Goal: Task Accomplishment & Management: Use online tool/utility

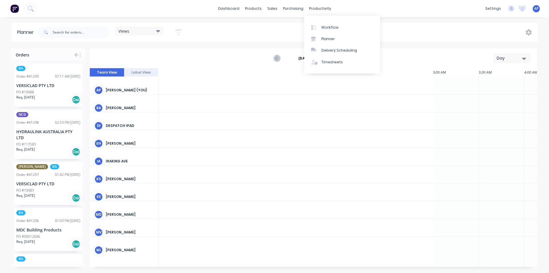
scroll to position [0, 641]
click at [507, 60] on div "Day" at bounding box center [510, 58] width 26 height 6
click at [493, 83] on div "Week" at bounding box center [502, 84] width 57 height 11
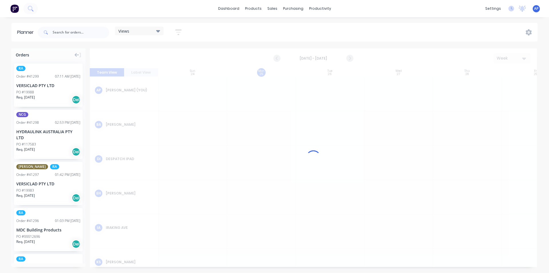
scroll to position [0, 0]
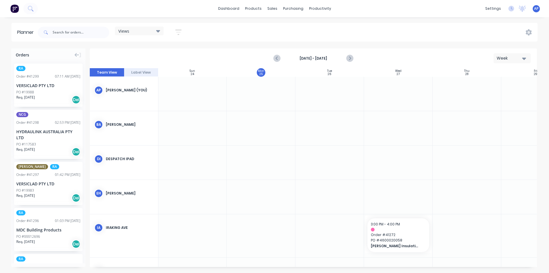
click at [329, 57] on strong "[DATE] - [DATE]" at bounding box center [313, 58] width 57 height 5
click at [185, 32] on button "button" at bounding box center [178, 32] width 18 height 11
click at [183, 32] on button "button" at bounding box center [178, 32] width 18 height 11
click at [183, 36] on button "button" at bounding box center [178, 32] width 18 height 11
click at [180, 31] on icon "button" at bounding box center [178, 32] width 6 height 7
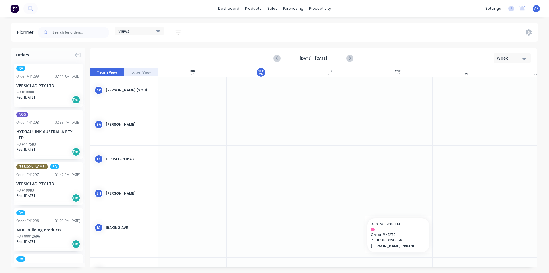
click at [180, 34] on icon "button" at bounding box center [178, 32] width 6 height 7
click at [172, 54] on icon "button" at bounding box center [172, 54] width 4 height 2
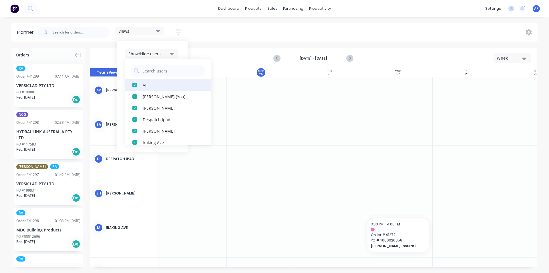
click at [151, 86] on div "All" at bounding box center [171, 85] width 57 height 6
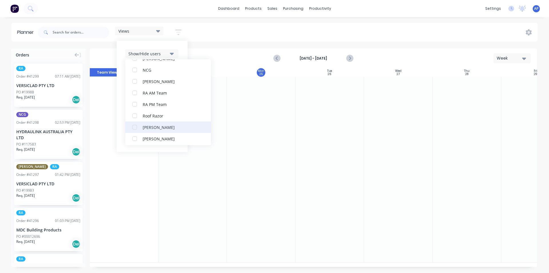
scroll to position [143, 0]
click at [149, 103] on div "RA PM Team" at bounding box center [171, 102] width 57 height 6
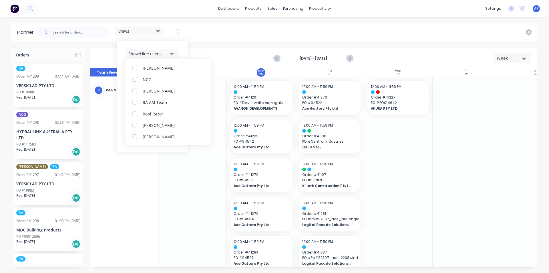
scroll to position [0, 0]
click at [181, 51] on div "Show/Hide users All RA PM Team [PERSON_NAME] (You) [PERSON_NAME] Despatch Ipad …" at bounding box center [152, 96] width 71 height 111
click at [168, 74] on button "Show/Hide orders" at bounding box center [151, 70] width 53 height 9
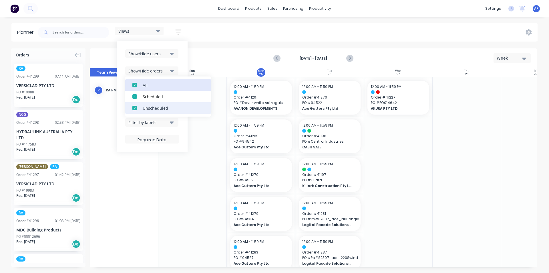
drag, startPoint x: 162, startPoint y: 85, endPoint x: 160, endPoint y: 110, distance: 25.2
click at [162, 89] on button "All" at bounding box center [168, 84] width 86 height 11
click at [159, 113] on button "Unscheduled" at bounding box center [168, 107] width 86 height 11
drag, startPoint x: 185, startPoint y: 59, endPoint x: 181, endPoint y: 61, distance: 4.9
click at [185, 59] on div "Show/Hide users Show/Hide orders All Scheduled Unscheduled Filter by status Fil…" at bounding box center [152, 96] width 71 height 111
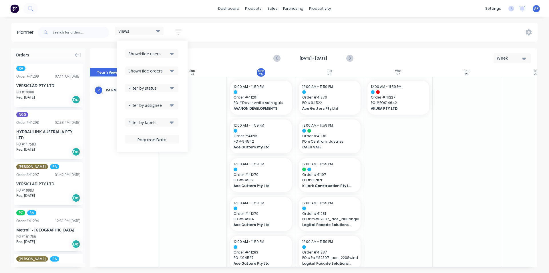
click at [171, 90] on icon "button" at bounding box center [172, 88] width 4 height 6
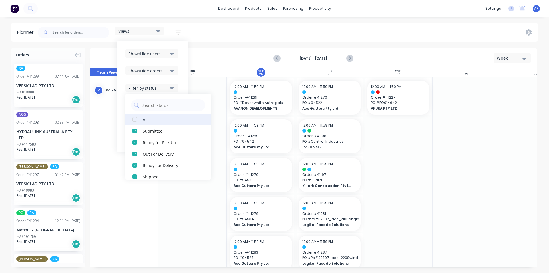
click at [156, 124] on button "All" at bounding box center [168, 119] width 86 height 11
drag, startPoint x: 182, startPoint y: 78, endPoint x: 178, endPoint y: 81, distance: 4.9
click at [181, 78] on div "Show/Hide users Show/Hide orders Filter by status All Draft Quote Archived Deli…" at bounding box center [152, 96] width 71 height 111
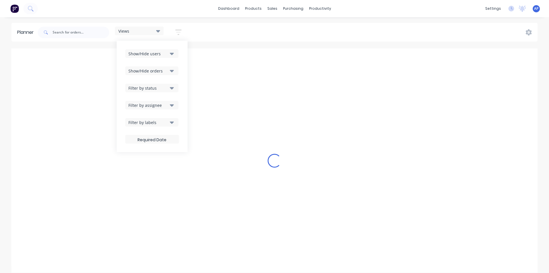
click at [168, 106] on div "Filter by assignee" at bounding box center [148, 105] width 40 height 6
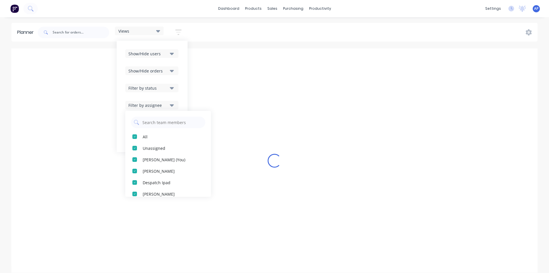
click at [181, 89] on div "Show/Hide users Show/Hide orders Filter by status Filter by assignee All Unassi…" at bounding box center [152, 96] width 71 height 111
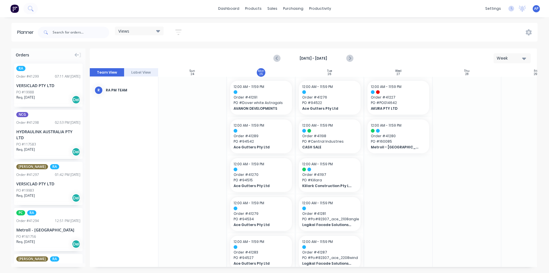
click at [274, 56] on icon "Previous page" at bounding box center [277, 58] width 7 height 7
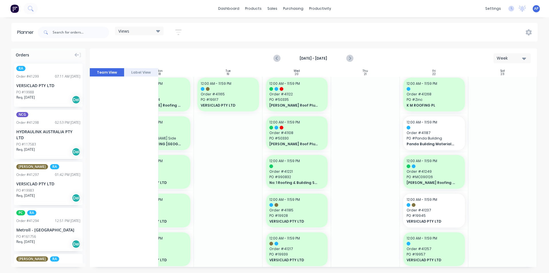
scroll to position [315, 104]
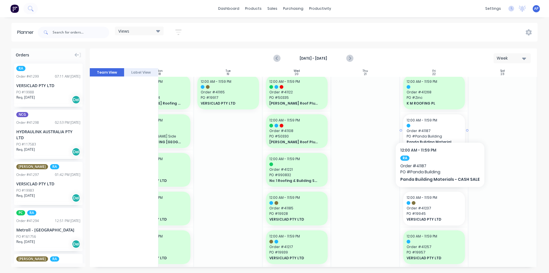
click at [439, 124] on div at bounding box center [434, 126] width 55 height 4
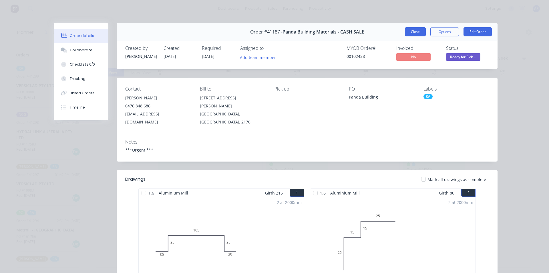
click at [415, 35] on button "Close" at bounding box center [415, 31] width 21 height 9
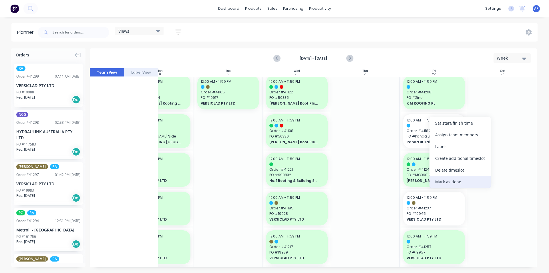
click at [449, 187] on div "Mark as done" at bounding box center [460, 182] width 61 height 12
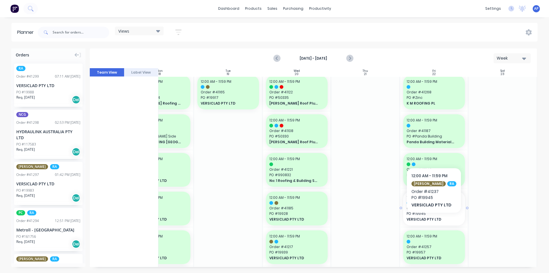
click at [430, 221] on span "VERSICLAD PTY LTD" at bounding box center [431, 219] width 49 height 5
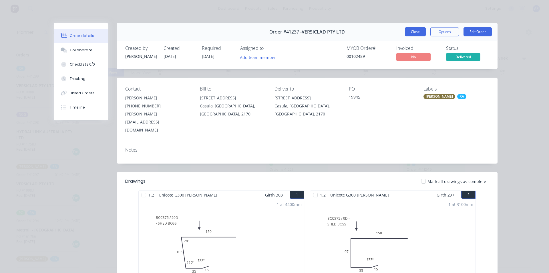
click at [405, 35] on button "Close" at bounding box center [415, 31] width 21 height 9
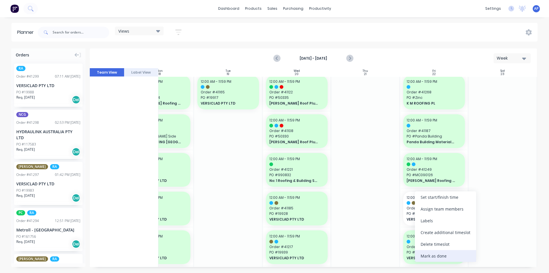
click at [431, 254] on div "Mark as done" at bounding box center [445, 256] width 61 height 12
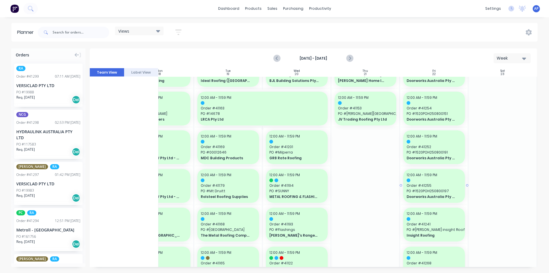
scroll to position [0, 104]
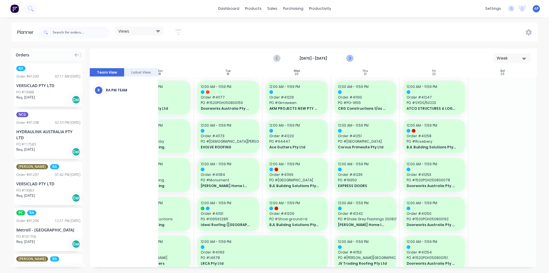
click at [355, 60] on div "[DATE] - [DATE] Week" at bounding box center [313, 58] width 446 height 19
click at [352, 59] on icon "Next page" at bounding box center [349, 58] width 7 height 7
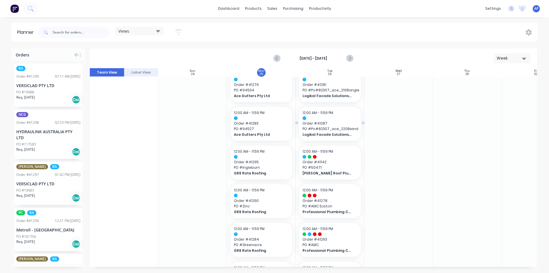
scroll to position [114, 0]
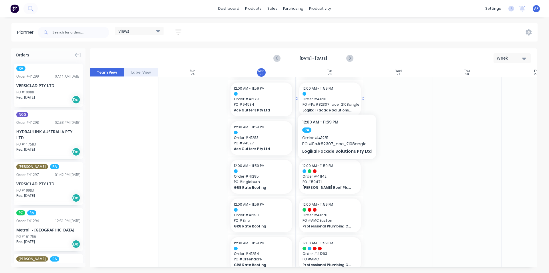
click at [335, 96] on div "12:00 AM - 11:59 PM Order # 41281 PO # Po#82307_ace_2108angle Logikal Facade So…" at bounding box center [330, 99] width 62 height 34
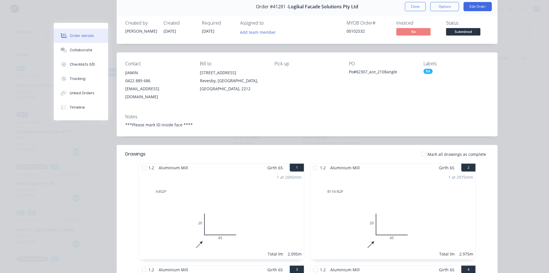
scroll to position [0, 0]
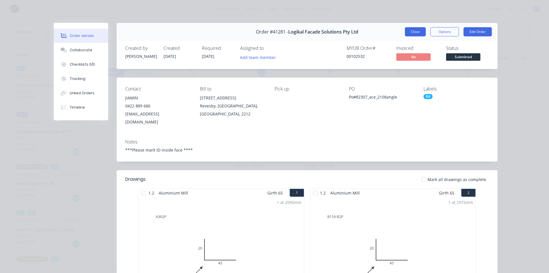
click at [407, 35] on button "Close" at bounding box center [415, 31] width 21 height 9
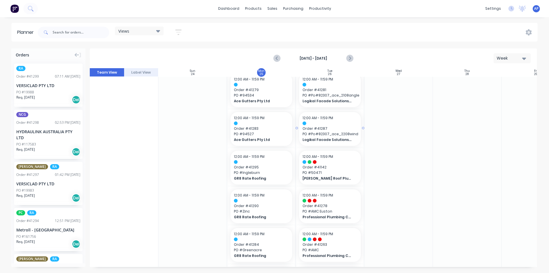
scroll to position [86, 0]
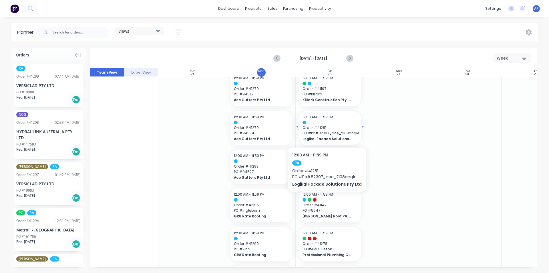
click at [324, 130] on span "Order # 41281" at bounding box center [330, 127] width 55 height 5
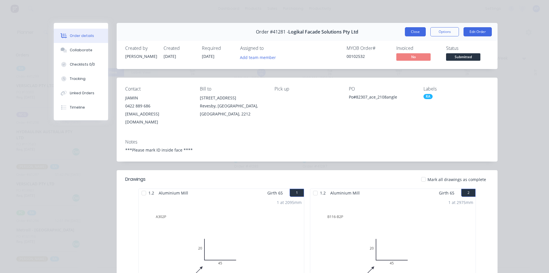
click at [416, 34] on button "Close" at bounding box center [415, 31] width 21 height 9
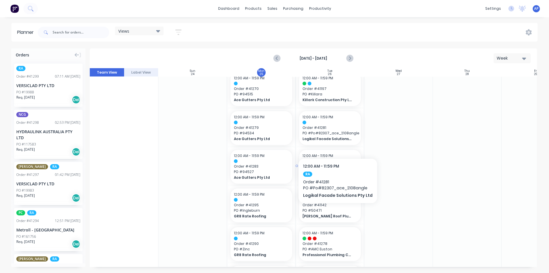
click at [333, 165] on span "Order # 41287" at bounding box center [330, 166] width 55 height 5
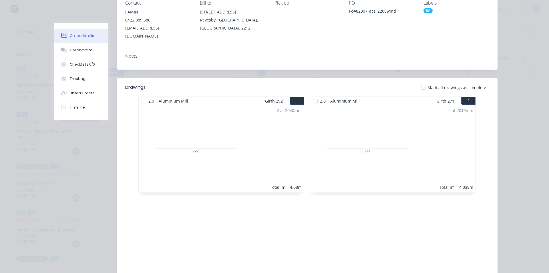
scroll to position [0, 0]
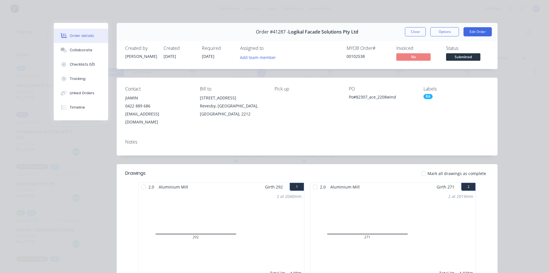
click at [422, 26] on div "Order #41287 - Logikal Facade Solutions Pty Ltd Close Options Edit Order" at bounding box center [307, 32] width 381 height 18
click at [416, 31] on button "Close" at bounding box center [415, 31] width 21 height 9
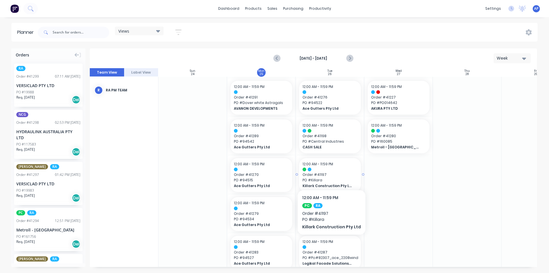
click at [329, 172] on span "Order # 41197" at bounding box center [330, 174] width 55 height 5
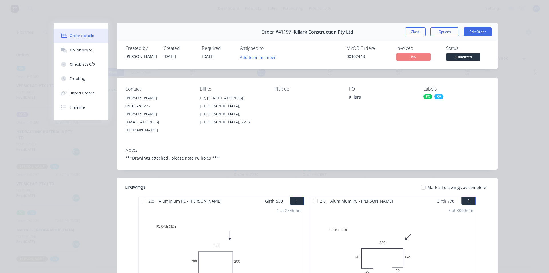
click at [410, 23] on div "Order #41197 - Killark Construction Pty Ltd Close Options Edit Order" at bounding box center [307, 32] width 381 height 18
drag, startPoint x: 410, startPoint y: 32, endPoint x: 374, endPoint y: 164, distance: 136.5
click at [409, 33] on button "Close" at bounding box center [415, 31] width 21 height 9
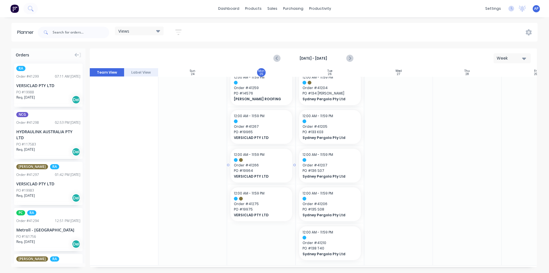
scroll to position [401, 0]
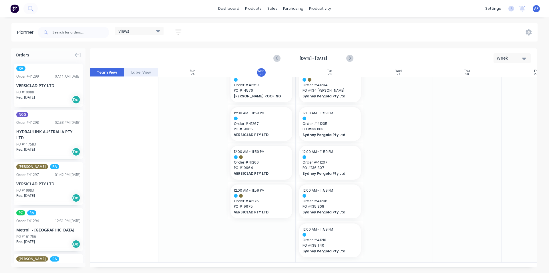
drag, startPoint x: 32, startPoint y: 86, endPoint x: 398, endPoint y: 108, distance: 366.5
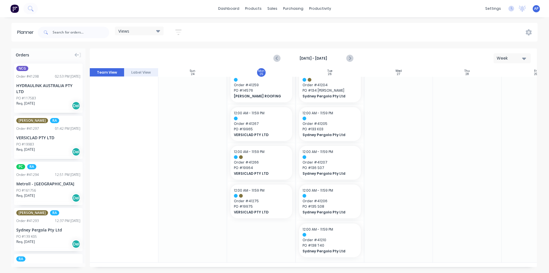
scroll to position [397, 0]
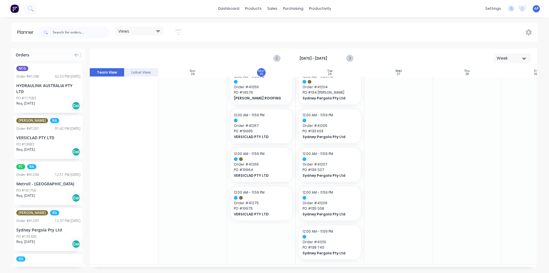
drag, startPoint x: 32, startPoint y: 132, endPoint x: 330, endPoint y: 98, distance: 299.3
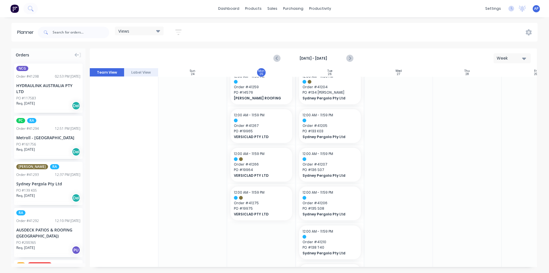
scroll to position [401, 0]
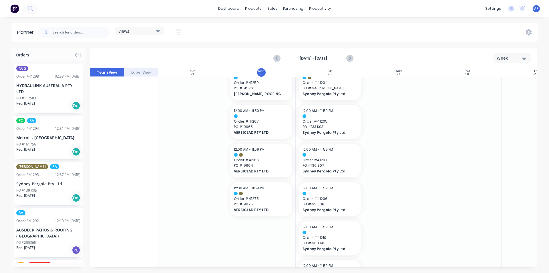
drag, startPoint x: 24, startPoint y: 136, endPoint x: 318, endPoint y: 127, distance: 294.2
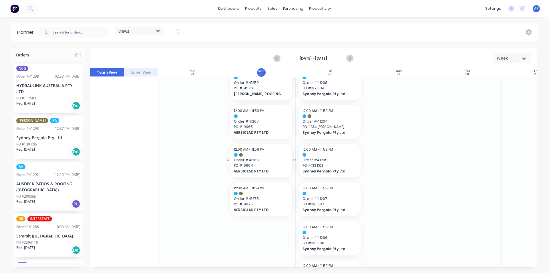
scroll to position [440, 0]
drag, startPoint x: 27, startPoint y: 131, endPoint x: 333, endPoint y: 130, distance: 305.5
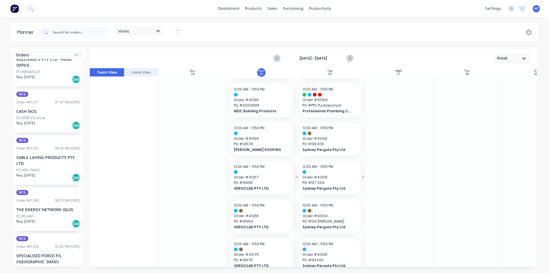
scroll to position [317, 0]
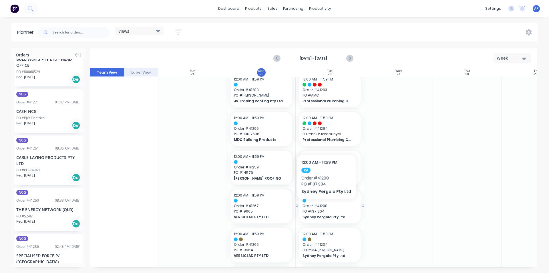
click at [324, 208] on span "Order # 41208" at bounding box center [330, 205] width 55 height 5
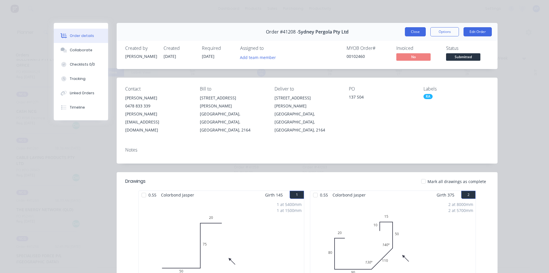
click at [416, 36] on button "Close" at bounding box center [415, 31] width 21 height 9
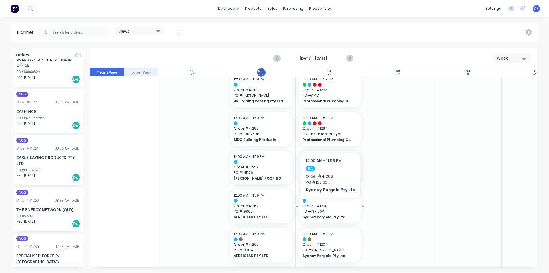
click at [329, 206] on span "Order # 41208" at bounding box center [330, 205] width 55 height 5
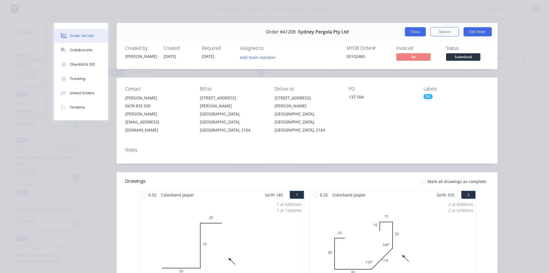
click at [411, 31] on button "Close" at bounding box center [415, 31] width 21 height 9
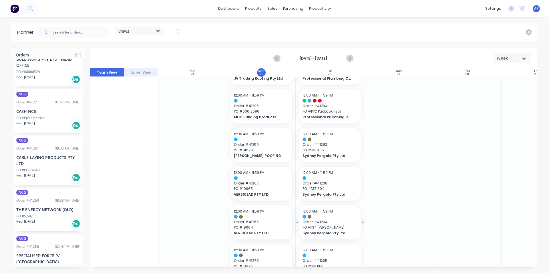
scroll to position [345, 0]
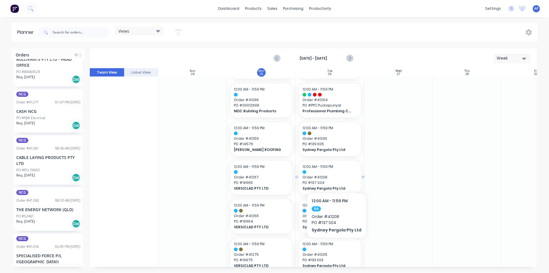
click at [335, 175] on span "Order # 41208" at bounding box center [330, 176] width 55 height 5
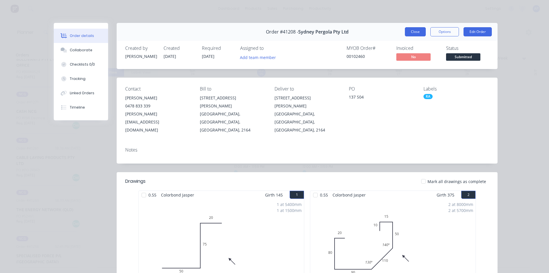
click at [412, 29] on button "Close" at bounding box center [415, 31] width 21 height 9
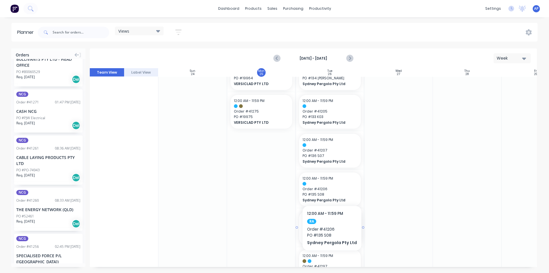
scroll to position [517, 0]
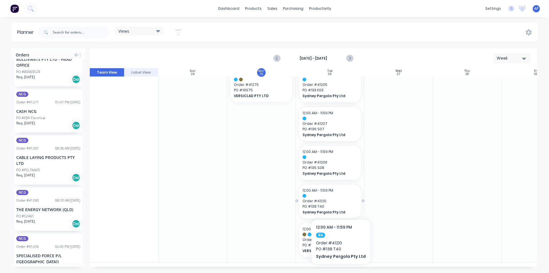
click at [339, 204] on span "PO # 138 T40" at bounding box center [330, 206] width 55 height 5
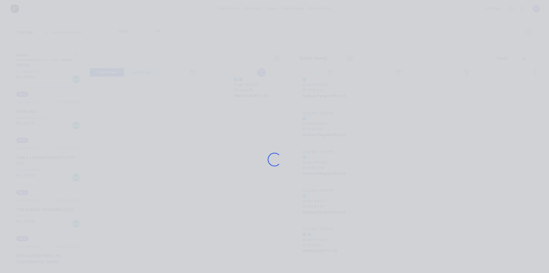
scroll to position [513, 0]
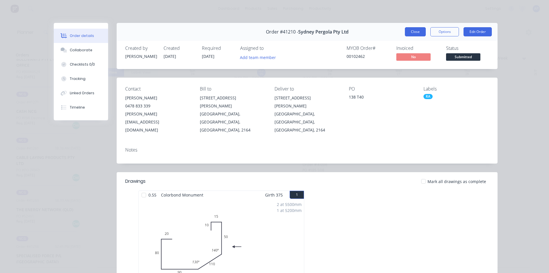
click at [418, 32] on button "Close" at bounding box center [415, 31] width 21 height 9
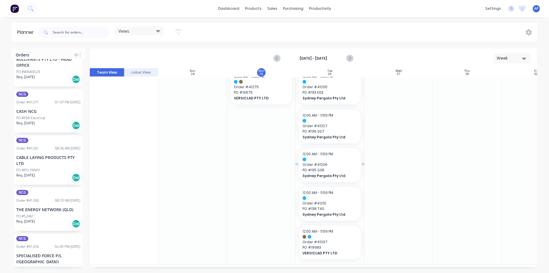
click at [331, 173] on span "Sydney Pergola Pty Ltd" at bounding box center [327, 175] width 49 height 5
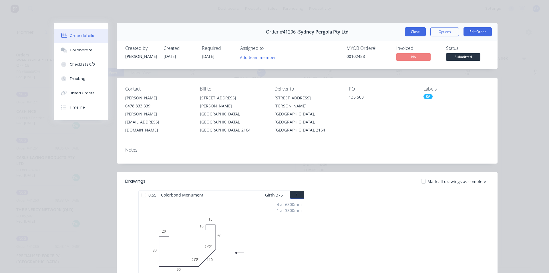
click at [416, 29] on button "Close" at bounding box center [415, 31] width 21 height 9
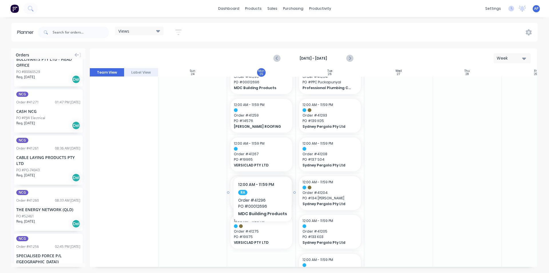
scroll to position [374, 0]
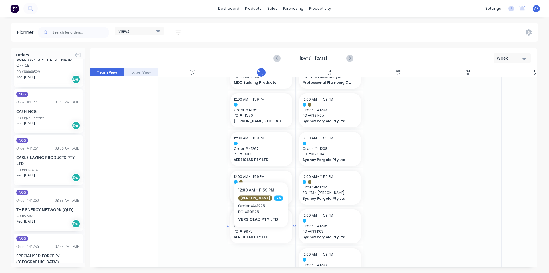
click at [257, 235] on span "VERSICLAD PTY LTD" at bounding box center [258, 236] width 49 height 5
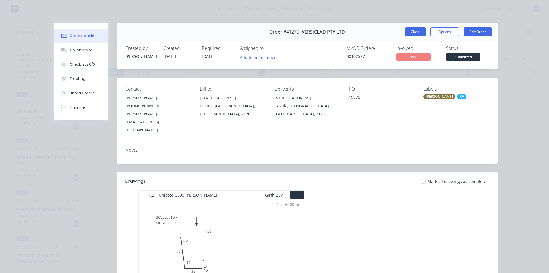
click at [416, 31] on button "Close" at bounding box center [415, 31] width 21 height 9
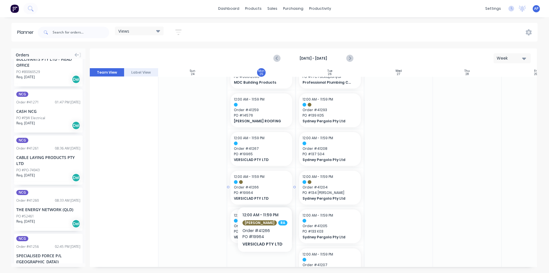
click at [271, 187] on span "Order # 41266" at bounding box center [261, 186] width 55 height 5
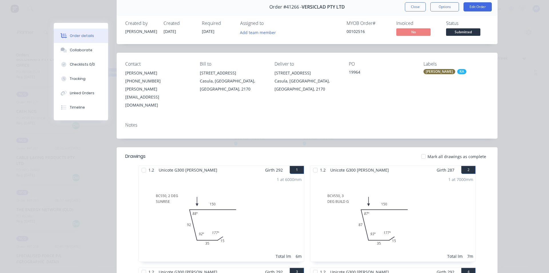
scroll to position [0, 0]
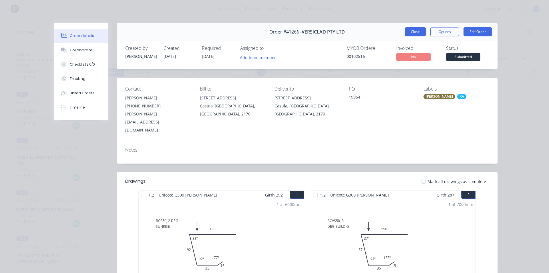
click at [413, 33] on button "Close" at bounding box center [415, 31] width 21 height 9
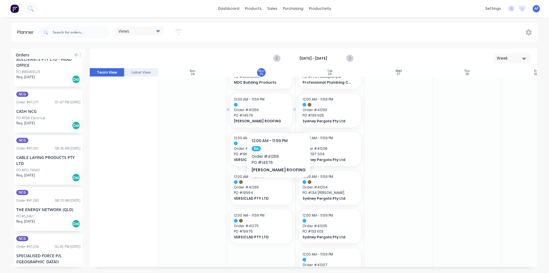
click at [269, 115] on span "PO # 14576" at bounding box center [261, 115] width 55 height 5
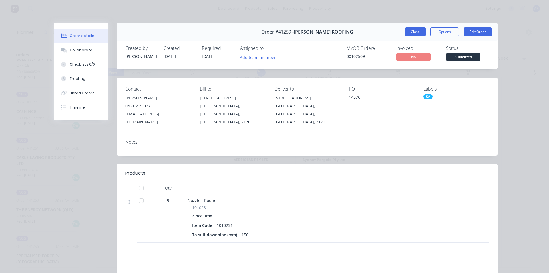
click at [409, 33] on button "Close" at bounding box center [415, 31] width 21 height 9
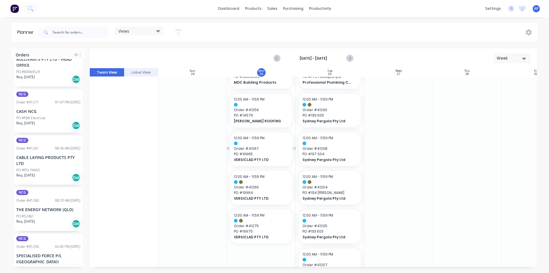
scroll to position [317, 0]
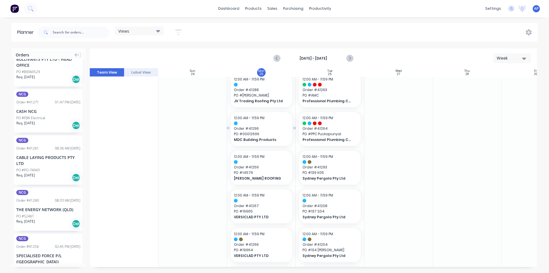
click at [270, 132] on span "PO # 00012696" at bounding box center [261, 133] width 55 height 5
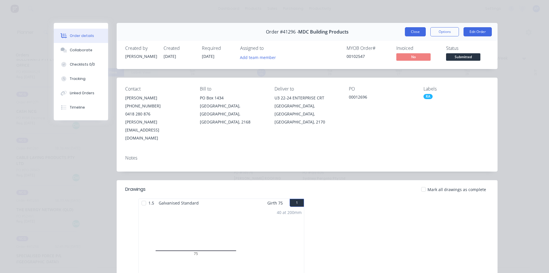
click at [414, 31] on button "Close" at bounding box center [415, 31] width 21 height 9
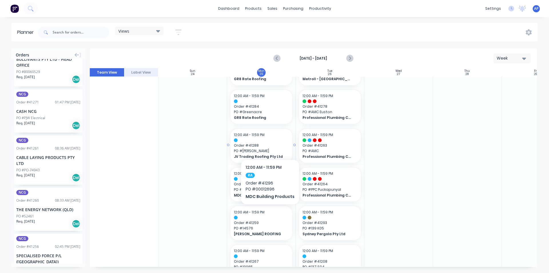
scroll to position [260, 0]
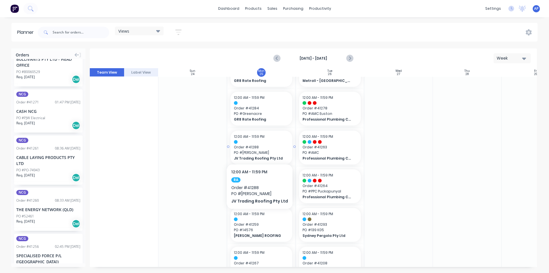
click at [258, 146] on span "Order # 41288" at bounding box center [261, 146] width 55 height 5
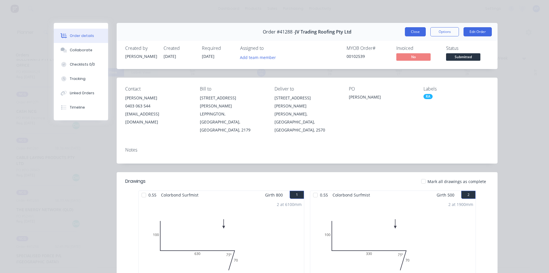
click at [419, 31] on button "Close" at bounding box center [415, 31] width 21 height 9
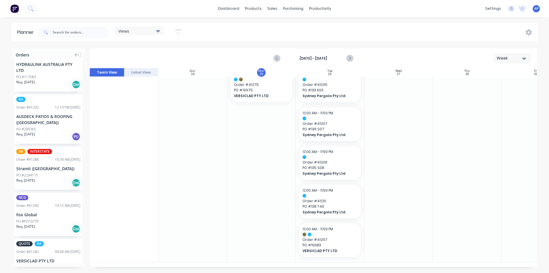
scroll to position [0, 0]
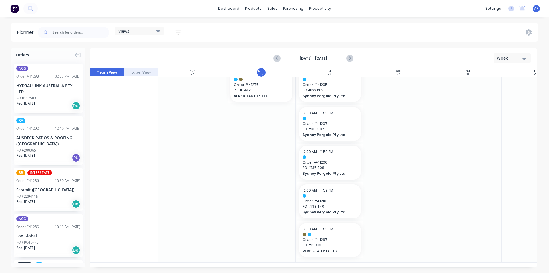
click at [45, 146] on div "AUSDECK PATIOS & ROOFING ([GEOGRAPHIC_DATA])" at bounding box center [48, 140] width 64 height 12
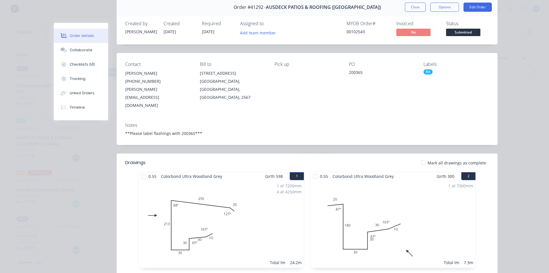
scroll to position [15, 0]
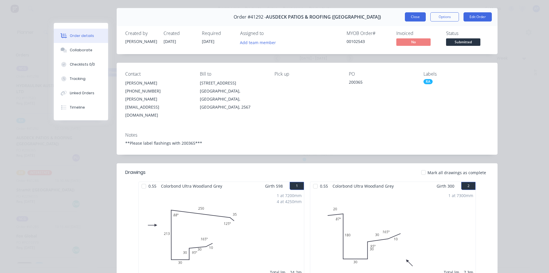
click at [413, 17] on button "Close" at bounding box center [415, 16] width 21 height 9
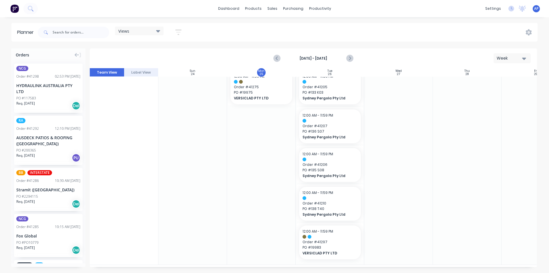
drag, startPoint x: 35, startPoint y: 144, endPoint x: 247, endPoint y: 130, distance: 211.5
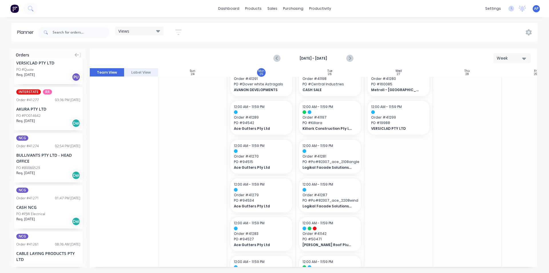
scroll to position [257, 0]
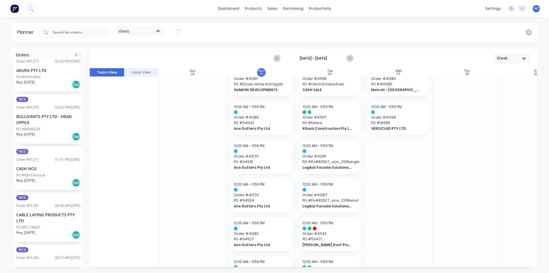
drag, startPoint x: 178, startPoint y: 36, endPoint x: 178, endPoint y: 33, distance: 3.7
click at [178, 34] on button "button" at bounding box center [178, 32] width 18 height 11
click at [162, 48] on div "Show/Hide users Show/Hide orders Filter by status Filter by assignee Filter by …" at bounding box center [152, 96] width 71 height 111
click at [162, 54] on div "Show/Hide users" at bounding box center [148, 54] width 40 height 6
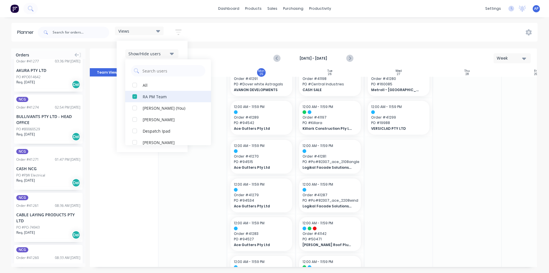
click at [133, 94] on div "button" at bounding box center [134, 96] width 11 height 11
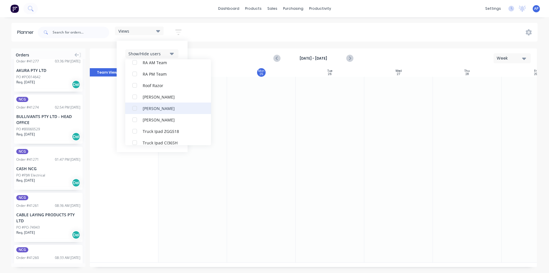
scroll to position [172, 0]
click at [144, 92] on button "[PERSON_NAME]" at bounding box center [168, 96] width 86 height 11
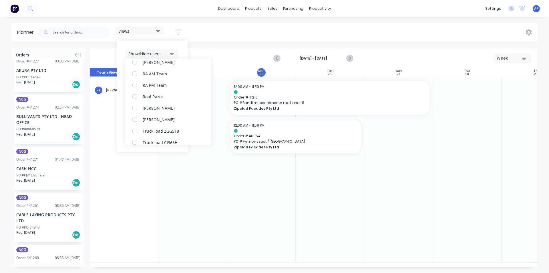
scroll to position [0, 0]
click at [332, 35] on div "Views Save new view None (Default) edit Iraking edit [PERSON_NAME] edit [PERSON…" at bounding box center [287, 32] width 501 height 17
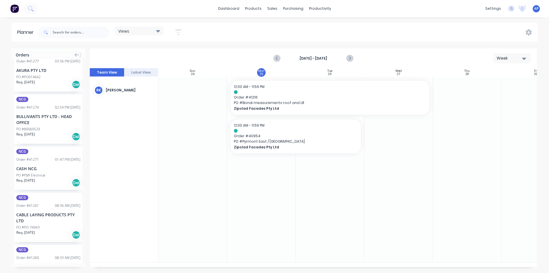
click at [177, 33] on icon "button" at bounding box center [178, 32] width 6 height 7
click at [160, 92] on div "Show/Hide users Show/Hide orders Filter by status Filter by assignee Filter by …" at bounding box center [152, 96] width 54 height 94
click at [161, 88] on div "Filter by status" at bounding box center [148, 88] width 40 height 6
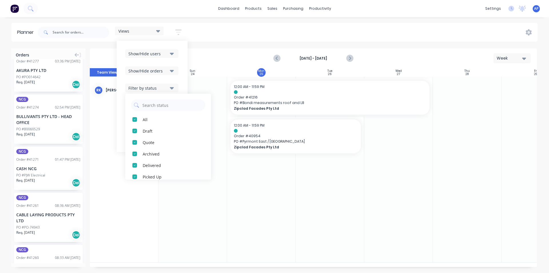
click at [169, 71] on button "Show/Hide orders" at bounding box center [151, 70] width 53 height 9
click at [168, 51] on div "Show/Hide users" at bounding box center [148, 54] width 40 height 6
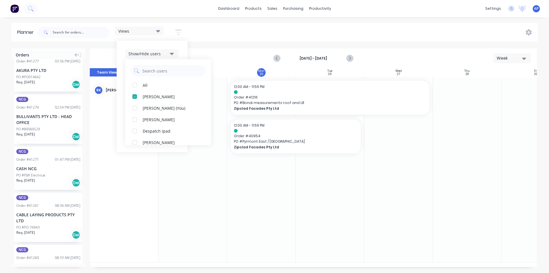
click at [184, 47] on div "Show/Hide users All [PERSON_NAME] [PERSON_NAME] (You) [PERSON_NAME] Despatch Ip…" at bounding box center [152, 96] width 71 height 111
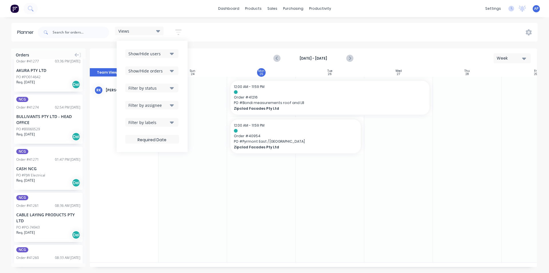
click at [160, 105] on div "Filter by assignee" at bounding box center [148, 105] width 40 height 6
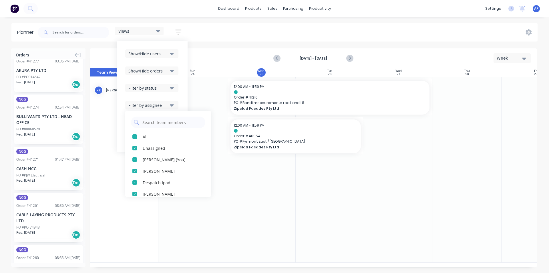
click at [184, 88] on div "Show/Hide users Show/Hide orders Filter by status Filter by assignee All Unassi…" at bounding box center [152, 96] width 71 height 111
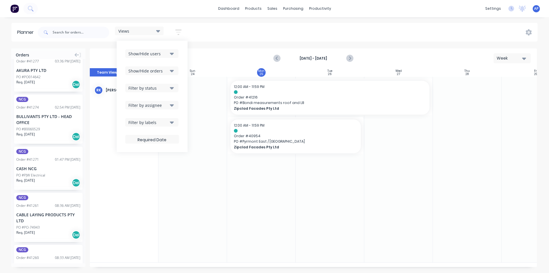
click at [171, 118] on button "Filter by labels" at bounding box center [151, 122] width 53 height 9
click at [406, 29] on div "Views Save new view None (Default) edit Iraking edit [PERSON_NAME] edit [PERSON…" at bounding box center [287, 32] width 501 height 17
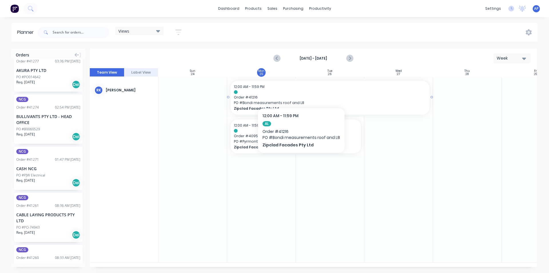
click at [301, 90] on div at bounding box center [330, 92] width 192 height 4
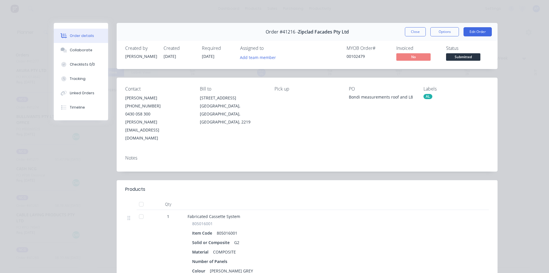
drag, startPoint x: 412, startPoint y: 32, endPoint x: 162, endPoint y: 217, distance: 310.2
click at [412, 31] on button "Close" at bounding box center [415, 31] width 21 height 9
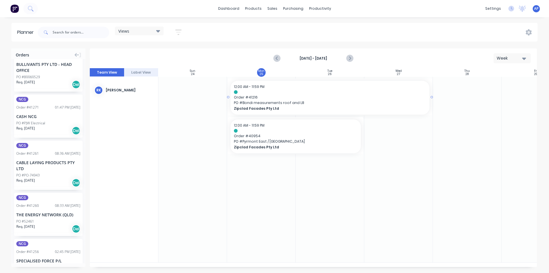
scroll to position [205, 0]
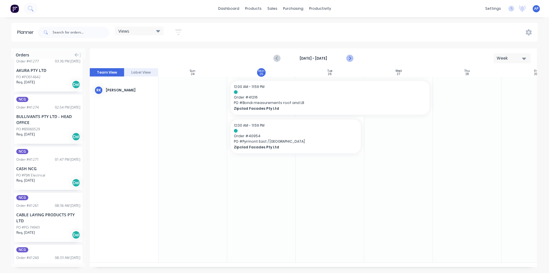
click at [350, 55] on icon "Next page" at bounding box center [349, 58] width 7 height 7
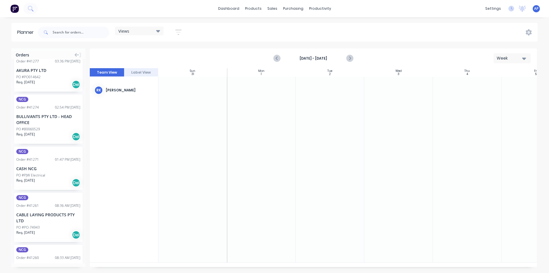
click at [287, 56] on div "[DATE] - [DATE]" at bounding box center [313, 58] width 79 height 10
click at [273, 62] on button "Previous page" at bounding box center [276, 58] width 11 height 11
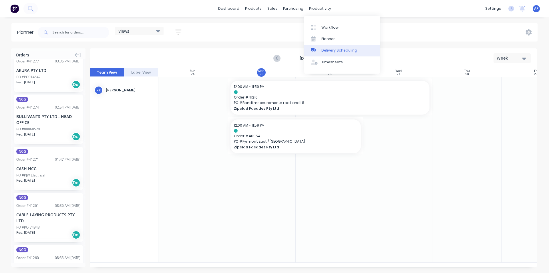
click at [327, 47] on link "Delivery Scheduling" at bounding box center [342, 50] width 76 height 11
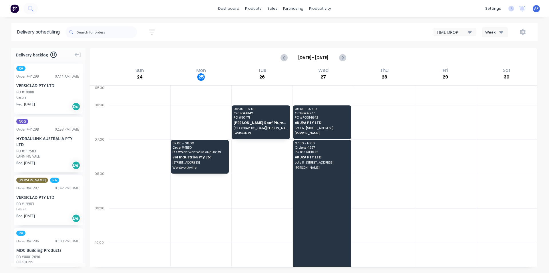
click at [504, 37] on div "Sort by Most recent Created date Required date Order number Customer name Most …" at bounding box center [301, 32] width 472 height 16
click at [502, 33] on icon "button" at bounding box center [501, 32] width 4 height 6
click at [500, 52] on div "Week" at bounding box center [510, 46] width 57 height 11
click at [500, 53] on div "[DATE] - [DATE]" at bounding box center [313, 58] width 446 height 18
click at [495, 30] on div "Week" at bounding box center [493, 32] width 17 height 6
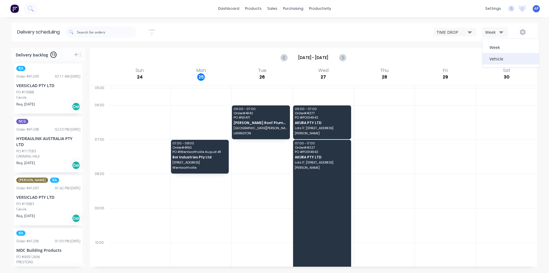
click at [491, 59] on div "Vehicle" at bounding box center [510, 58] width 57 height 11
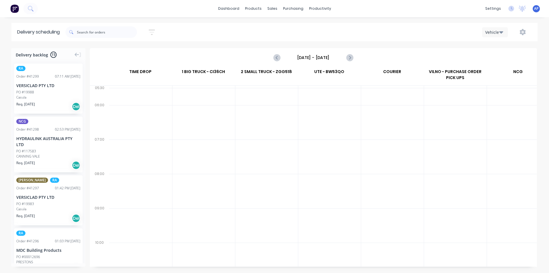
scroll to position [0, 0]
click at [319, 57] on link "Timesheets" at bounding box center [342, 61] width 76 height 11
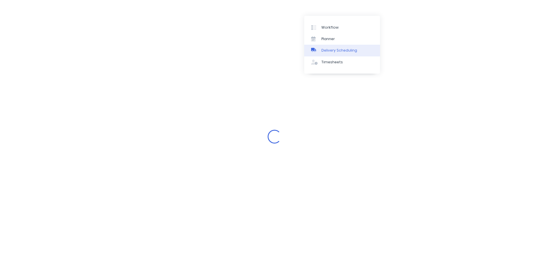
click at [339, 55] on link "Delivery Scheduling" at bounding box center [342, 50] width 76 height 11
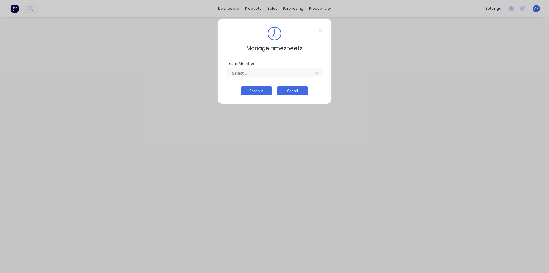
click at [295, 94] on button "Cancel" at bounding box center [292, 90] width 31 height 9
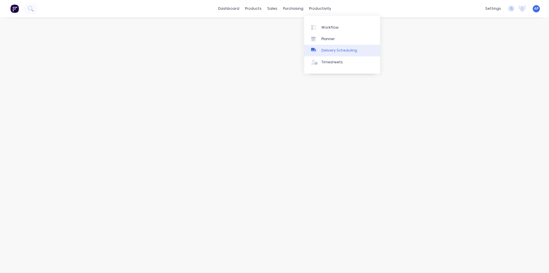
click at [325, 48] on div "Delivery Scheduling" at bounding box center [339, 50] width 36 height 5
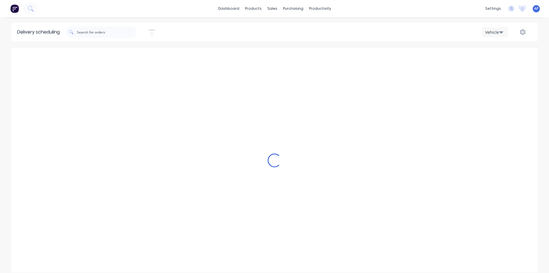
scroll to position [0, 0]
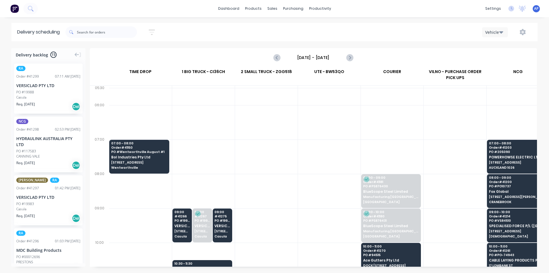
click at [305, 55] on input "[DATE] - [DATE]" at bounding box center [313, 57] width 57 height 9
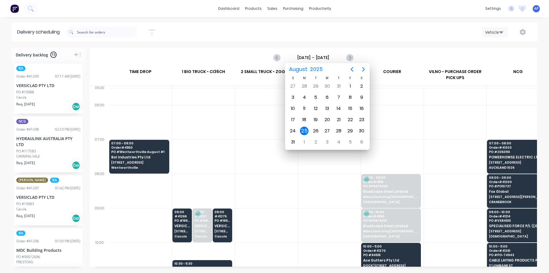
click at [306, 132] on div "25" at bounding box center [304, 130] width 9 height 9
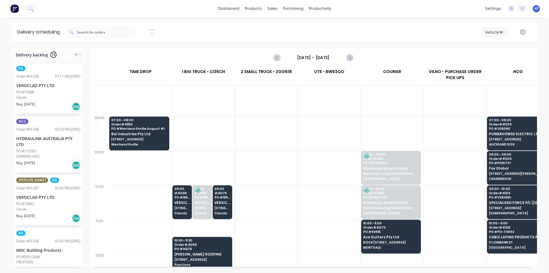
scroll to position [57, 0]
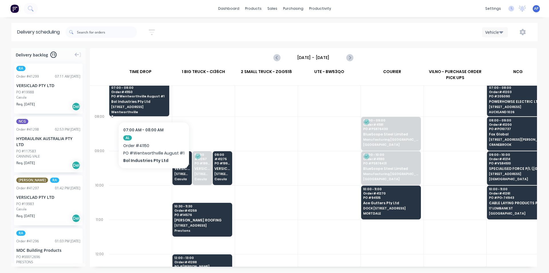
click at [153, 104] on div "07:00 - 08:00 Order # 41150 PO # Wentworthville August #1 Bol Industries Pty Lt…" at bounding box center [139, 100] width 59 height 32
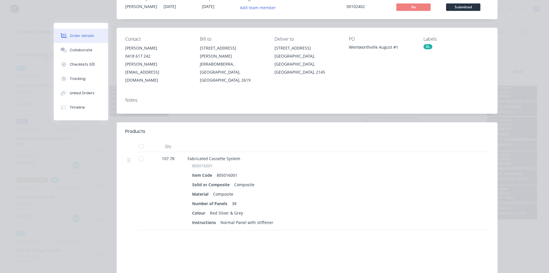
scroll to position [0, 0]
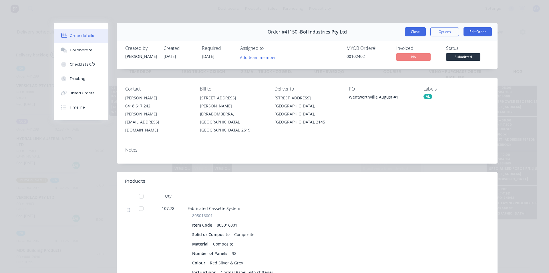
click at [406, 32] on button "Close" at bounding box center [415, 31] width 21 height 9
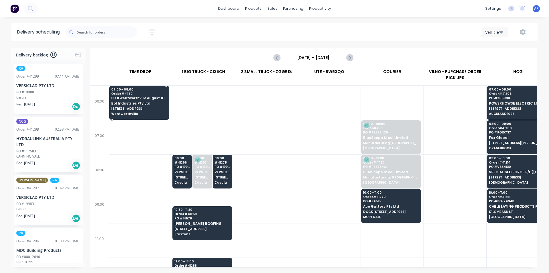
scroll to position [0, 0]
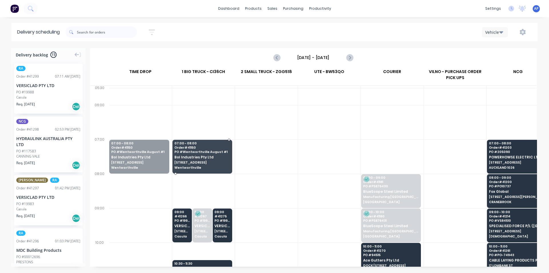
drag, startPoint x: 135, startPoint y: 158, endPoint x: 225, endPoint y: 156, distance: 89.6
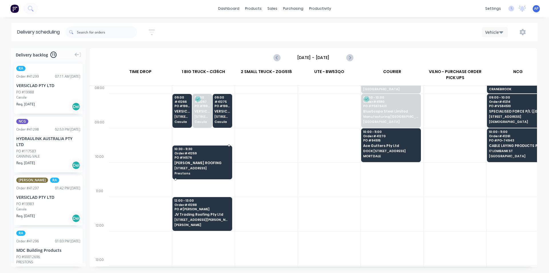
scroll to position [86, 0]
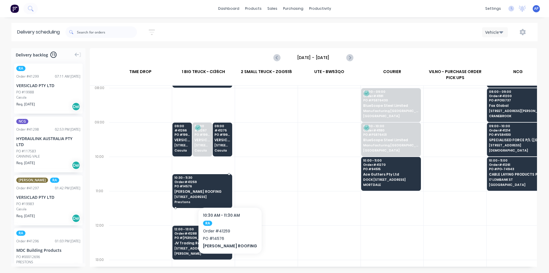
click at [221, 189] on span "[PERSON_NAME] ROOFING" at bounding box center [201, 191] width 55 height 4
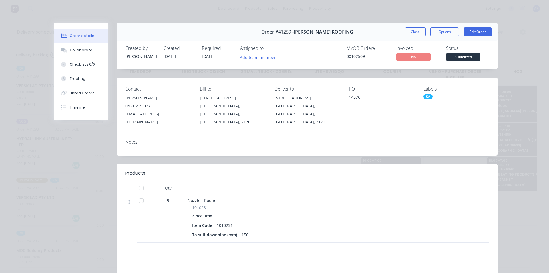
drag, startPoint x: 416, startPoint y: 31, endPoint x: 384, endPoint y: 110, distance: 85.2
click at [415, 31] on button "Close" at bounding box center [415, 31] width 21 height 9
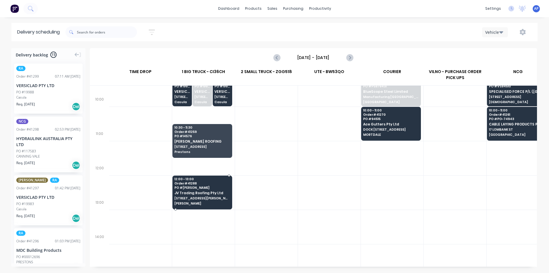
scroll to position [143, 0]
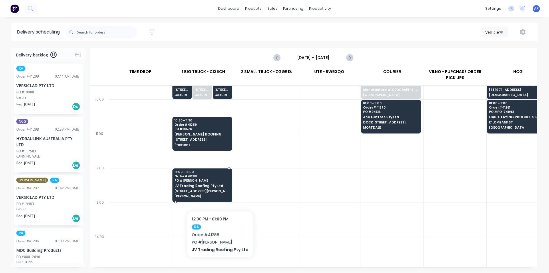
click at [218, 193] on div "12:00 - 13:00 Order # 41288 PO # [PERSON_NAME] JV Trading Roofing Pty Ltd [STRE…" at bounding box center [202, 184] width 59 height 32
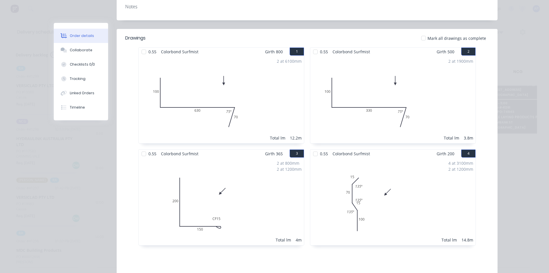
scroll to position [0, 0]
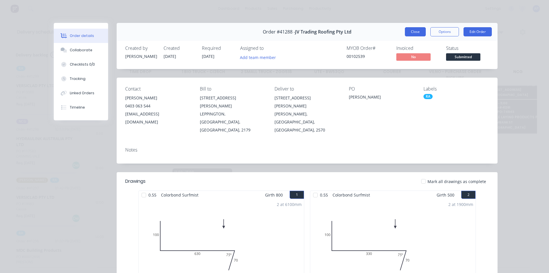
click at [412, 32] on button "Close" at bounding box center [415, 31] width 21 height 9
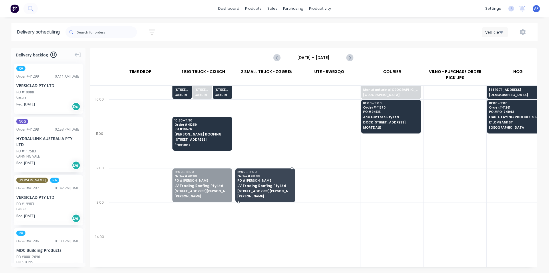
drag, startPoint x: 191, startPoint y: 180, endPoint x: 251, endPoint y: 187, distance: 60.2
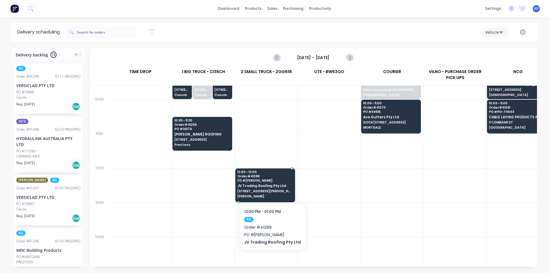
click at [271, 185] on span "JV Trading Roofing Pty Ltd" at bounding box center [264, 186] width 55 height 4
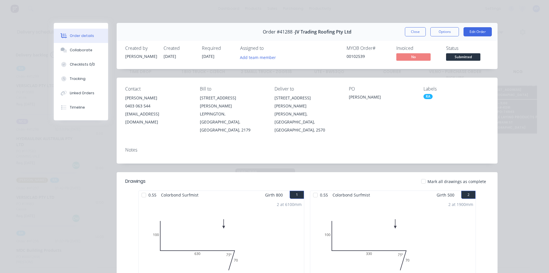
click at [414, 32] on button "Close" at bounding box center [415, 31] width 21 height 9
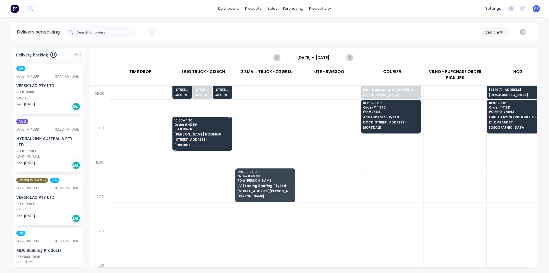
scroll to position [114, 0]
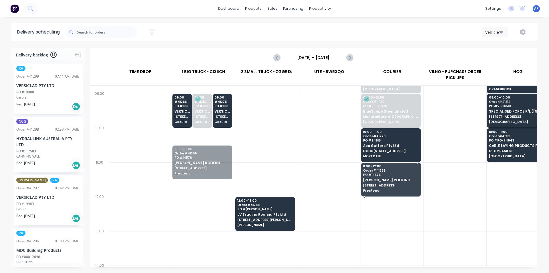
drag, startPoint x: 198, startPoint y: 160, endPoint x: 371, endPoint y: 177, distance: 174.5
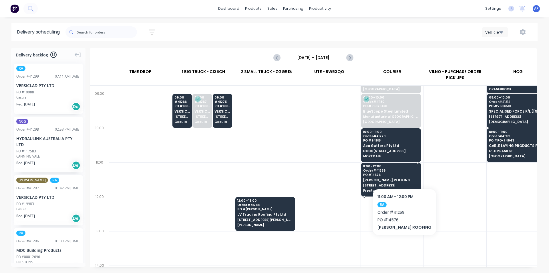
click at [408, 168] on span "Order # 41259" at bounding box center [390, 169] width 55 height 3
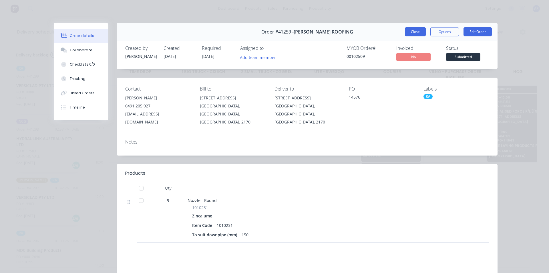
click at [411, 33] on button "Close" at bounding box center [415, 31] width 21 height 9
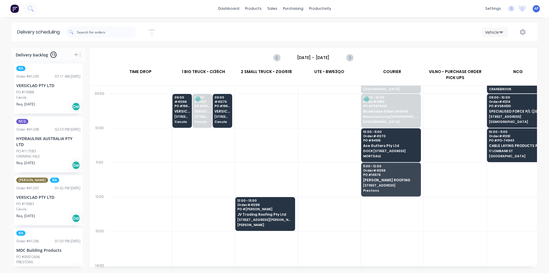
drag, startPoint x: 295, startPoint y: 147, endPoint x: 296, endPoint y: 159, distance: 12.0
click at [293, 153] on div at bounding box center [266, 145] width 63 height 34
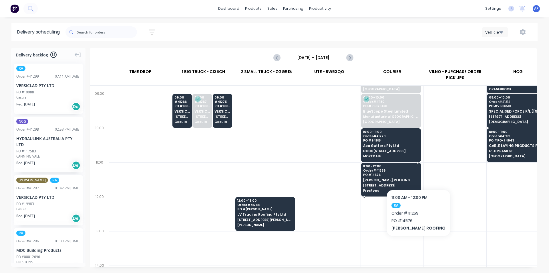
click at [409, 172] on span "Order # 41259" at bounding box center [390, 169] width 55 height 3
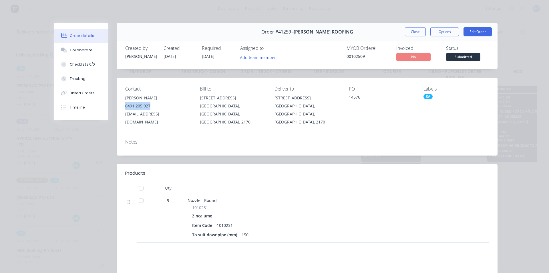
drag, startPoint x: 148, startPoint y: 106, endPoint x: 152, endPoint y: 114, distance: 7.8
click at [125, 106] on div "0491 205 927" at bounding box center [157, 106] width 65 height 8
click at [421, 24] on div "Order details Collaborate Checklists 0/0 Tracking Linked Orders Timeline Order …" at bounding box center [274, 136] width 549 height 273
click at [416, 33] on button "Close" at bounding box center [415, 31] width 21 height 9
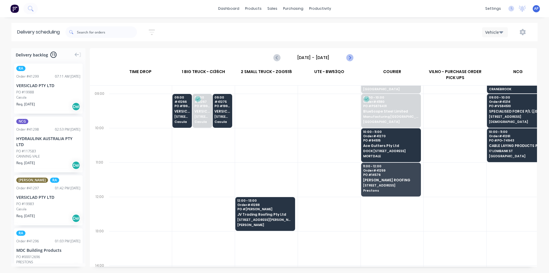
click at [350, 59] on icon "Next page" at bounding box center [349, 57] width 7 height 7
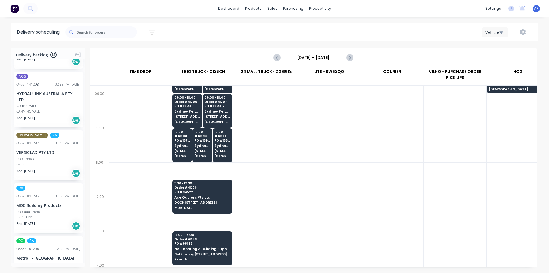
scroll to position [114, 0]
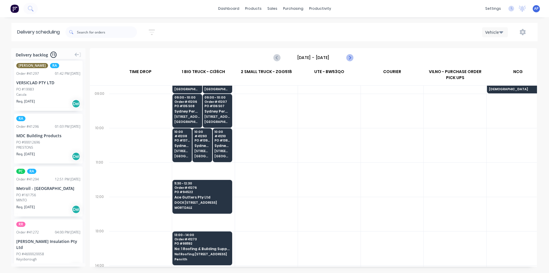
click at [349, 59] on icon "Next page" at bounding box center [349, 57] width 7 height 7
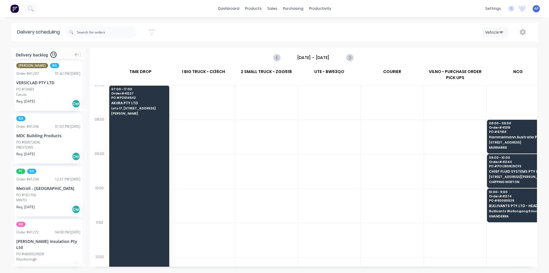
scroll to position [0, 0]
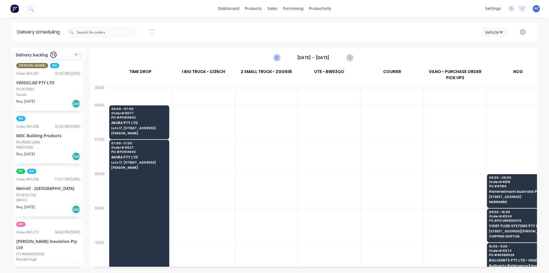
click at [272, 55] on button "Previous page" at bounding box center [276, 57] width 11 height 11
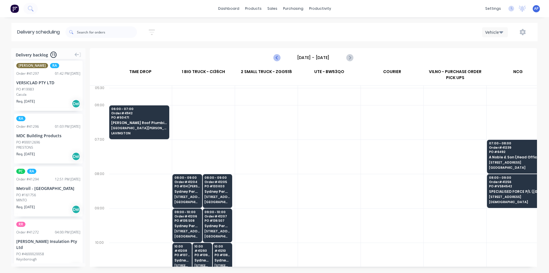
click at [276, 59] on icon "Previous page" at bounding box center [277, 57] width 7 height 7
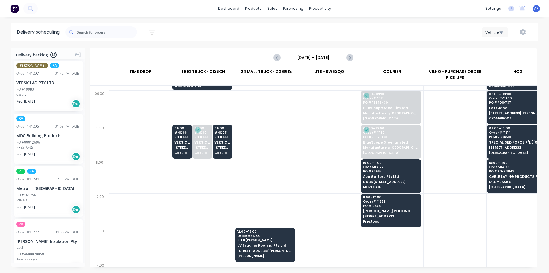
scroll to position [114, 0]
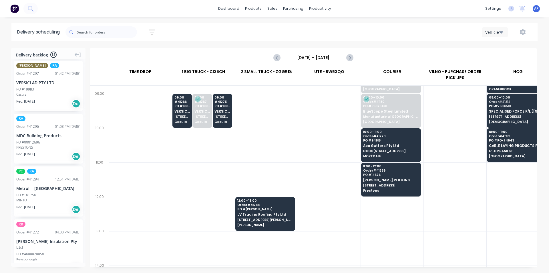
click at [32, 145] on div "PRESTONS" at bounding box center [48, 147] width 64 height 5
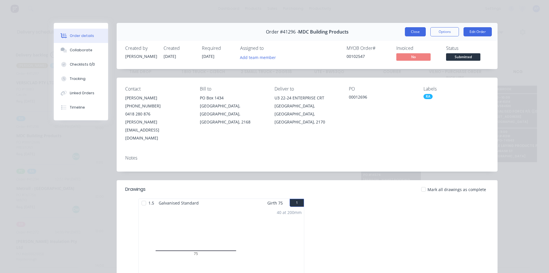
click at [408, 35] on button "Close" at bounding box center [415, 31] width 21 height 9
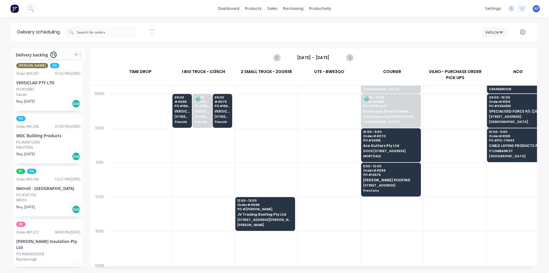
click at [31, 134] on div "MDC Building Products" at bounding box center [48, 135] width 64 height 6
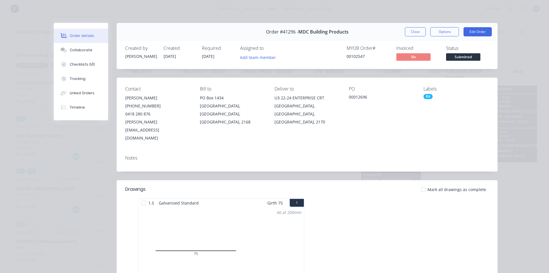
click at [412, 37] on div "Order #41296 - MDC Building Products Close Options Edit Order" at bounding box center [307, 32] width 381 height 18
click at [413, 32] on button "Close" at bounding box center [415, 31] width 21 height 9
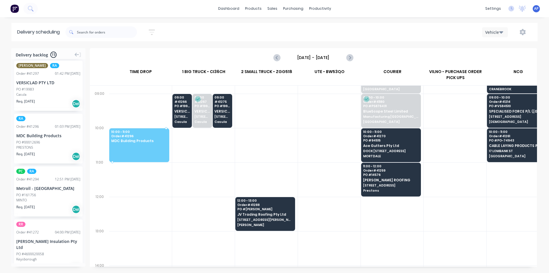
scroll to position [114, 0]
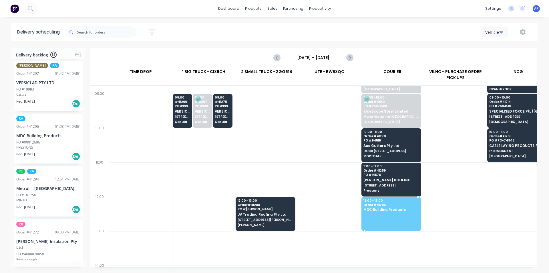
drag, startPoint x: 37, startPoint y: 145, endPoint x: 380, endPoint y: 203, distance: 347.7
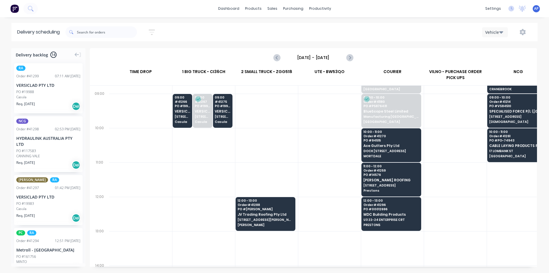
scroll to position [0, 0]
click at [160, 129] on div at bounding box center [140, 145] width 63 height 34
click at [352, 60] on icon "Next page" at bounding box center [349, 57] width 7 height 7
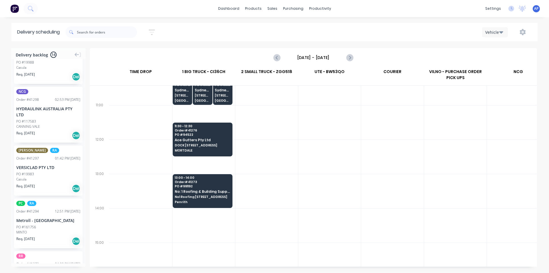
scroll to position [86, 0]
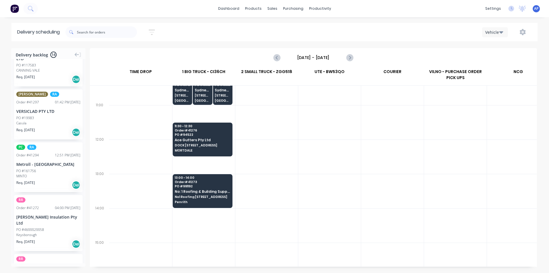
click at [59, 173] on div "PO #161756" at bounding box center [48, 170] width 64 height 5
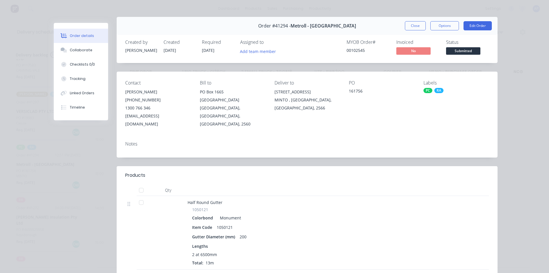
scroll to position [0, 0]
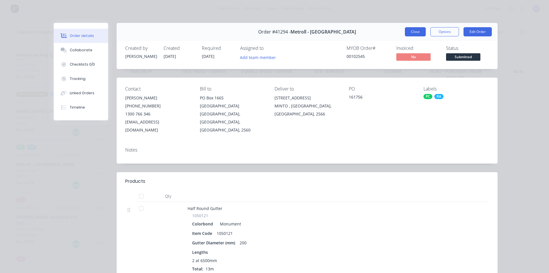
click at [412, 31] on button "Close" at bounding box center [415, 31] width 21 height 9
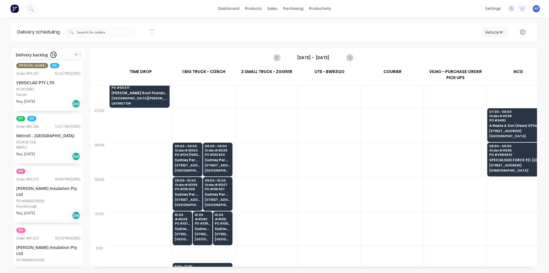
scroll to position [29, 0]
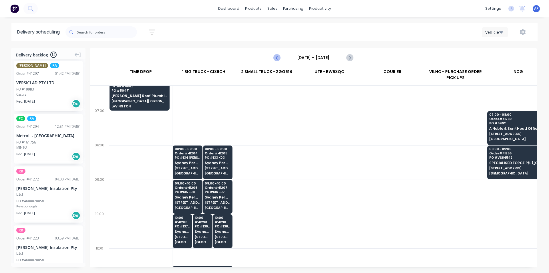
click at [279, 56] on icon "Previous page" at bounding box center [277, 57] width 7 height 7
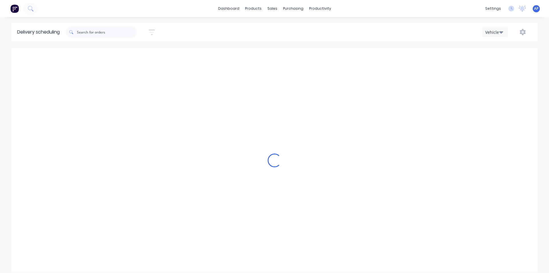
type input "[DATE] - [DATE]"
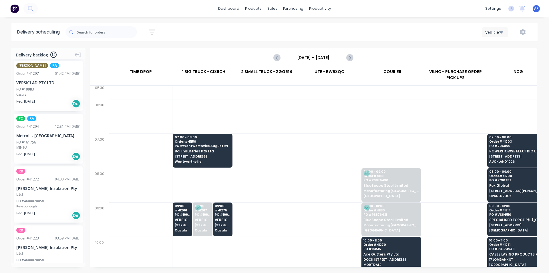
scroll to position [0, 0]
